Goal: Obtain resource: Download file/media

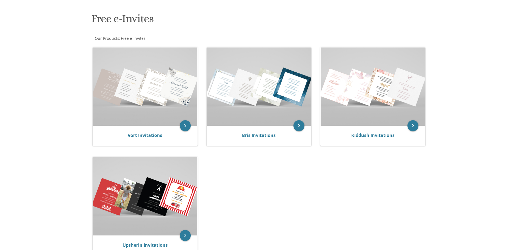
scroll to position [76, 0]
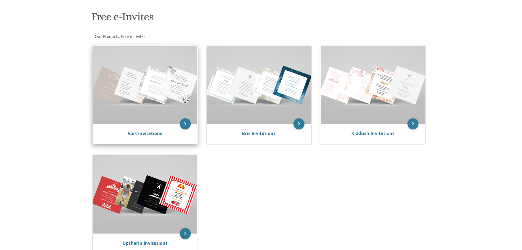
click at [107, 108] on img at bounding box center [145, 84] width 104 height 78
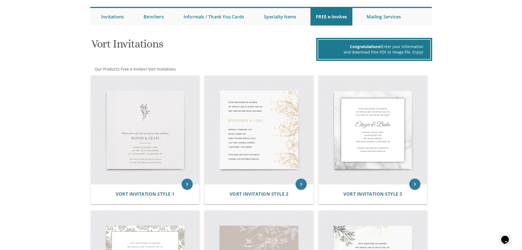
scroll to position [60, 0]
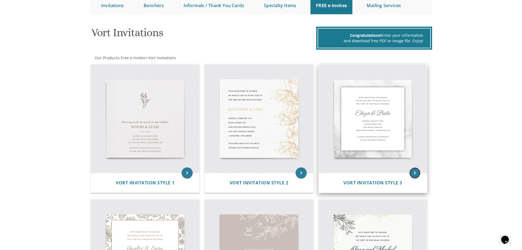
click at [418, 172] on icon "keyboard_arrow_right" at bounding box center [414, 172] width 11 height 11
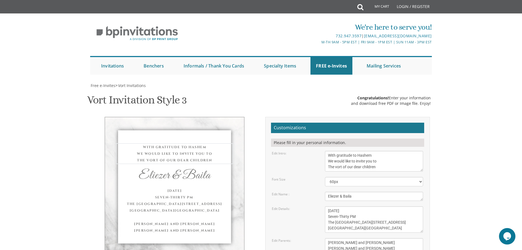
drag, startPoint x: 388, startPoint y: 170, endPoint x: 312, endPoint y: 144, distance: 79.9
click at [312, 144] on form "Customizations Please fill in your personal information. Edit Intro: With grati…" at bounding box center [347, 211] width 153 height 179
click at [381, 209] on textarea "[DATE] Seven-Thirty PM The [GEOGRAPHIC_DATA][STREET_ADDRESS][GEOGRAPHIC_DATA][G…" at bounding box center [374, 219] width 98 height 26
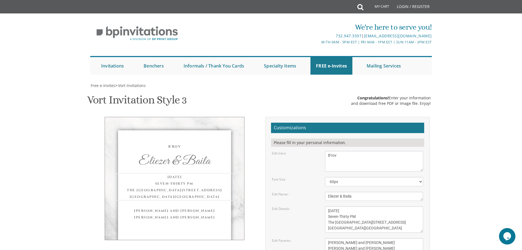
click at [366, 154] on textarea "With gratitude to Hashem We would like to invite you to The vort of our dear ch…" at bounding box center [374, 161] width 98 height 21
type textarea "B'rov Shevach V'Hodaah L'Hashem Yisborach We would like to invite you to a"
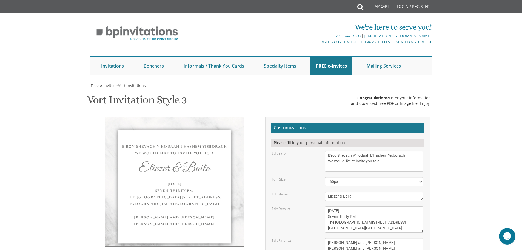
drag, startPoint x: 356, startPoint y: 198, endPoint x: 305, endPoint y: 198, distance: 50.1
click at [305, 198] on div "Edit Name : Eliezer & Baila" at bounding box center [347, 196] width 159 height 9
type textarea "Kiddush Hoda'ah"
click at [389, 225] on textarea "[DATE] Seven-Thirty PM The [GEOGRAPHIC_DATA][STREET_ADDRESS][GEOGRAPHIC_DATA][G…" at bounding box center [374, 219] width 98 height 26
drag, startPoint x: 389, startPoint y: 225, endPoint x: 309, endPoint y: 199, distance: 84.6
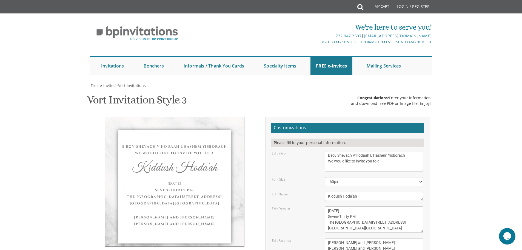
click at [309, 199] on form "Customizations Please fill in your personal information. Edit Intro: With grati…" at bounding box center [347, 211] width 153 height 179
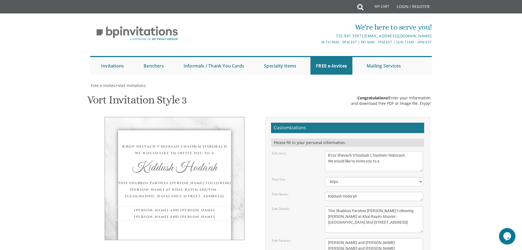
click at [336, 245] on textarea "[PERSON_NAME] and [PERSON_NAME] [PERSON_NAME] and [PERSON_NAME]" at bounding box center [374, 245] width 98 height 15
click at [380, 211] on textarea "[DATE] Seven-Thirty PM The [GEOGRAPHIC_DATA][STREET_ADDRESS][GEOGRAPHIC_DATA][G…" at bounding box center [374, 219] width 98 height 26
click at [367, 217] on textarea "[DATE] Seven-Thirty PM The [GEOGRAPHIC_DATA][STREET_ADDRESS][GEOGRAPHIC_DATA][G…" at bounding box center [374, 219] width 98 height 26
click at [390, 224] on textarea "[DATE] Seven-Thirty PM The [GEOGRAPHIC_DATA][STREET_ADDRESS][GEOGRAPHIC_DATA][G…" at bounding box center [374, 219] width 98 height 26
type textarea "This Shabbos Parshas [PERSON_NAME] Following [PERSON_NAME] at Khal Rayim Ahuvim…"
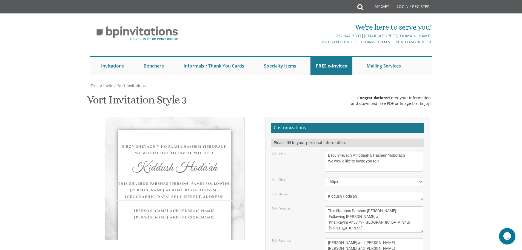
click at [399, 245] on textarea "[PERSON_NAME] and [PERSON_NAME] [PERSON_NAME] and [PERSON_NAME]" at bounding box center [374, 245] width 98 height 15
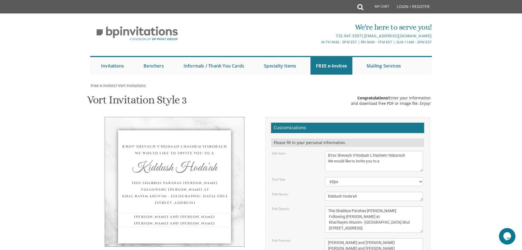
scroll to position [50, 0]
drag, startPoint x: 378, startPoint y: 200, endPoint x: 315, endPoint y: 174, distance: 68.1
click at [315, 174] on form "Customizations Please fill in your personal information. Edit Intro: With grati…" at bounding box center [347, 211] width 153 height 179
type textarea "[PERSON_NAME] & [PERSON_NAME] [PERSON_NAME]"
click at [395, 206] on textarea "[DATE] Seven-Thirty PM The [GEOGRAPHIC_DATA][STREET_ADDRESS][GEOGRAPHIC_DATA][G…" at bounding box center [374, 219] width 98 height 26
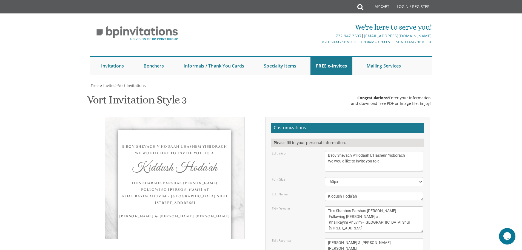
type input "[EMAIL_ADDRESS][DOMAIN_NAME]"
